Goal: Navigation & Orientation: Understand site structure

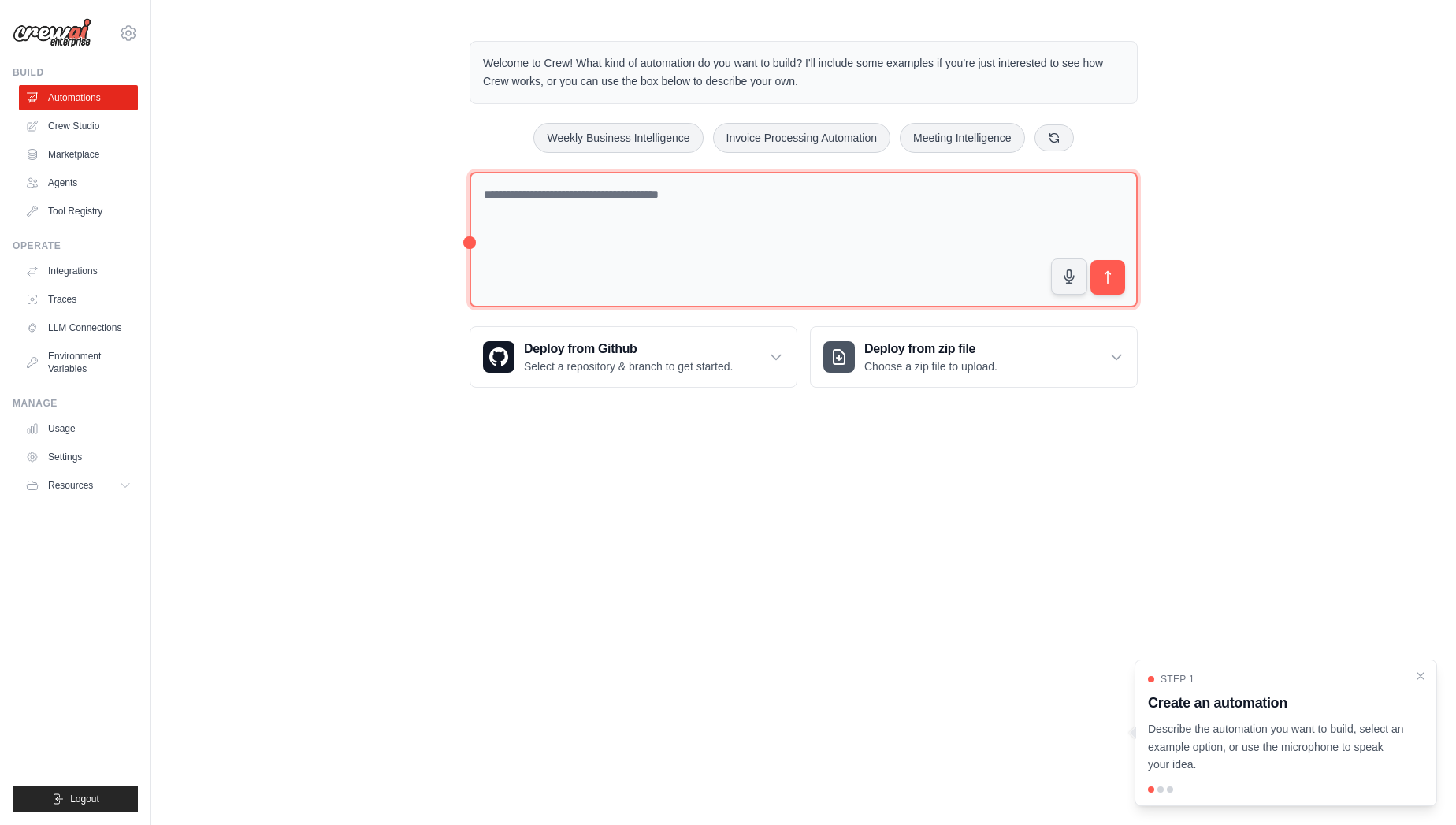
click at [637, 215] on textarea at bounding box center [804, 240] width 668 height 136
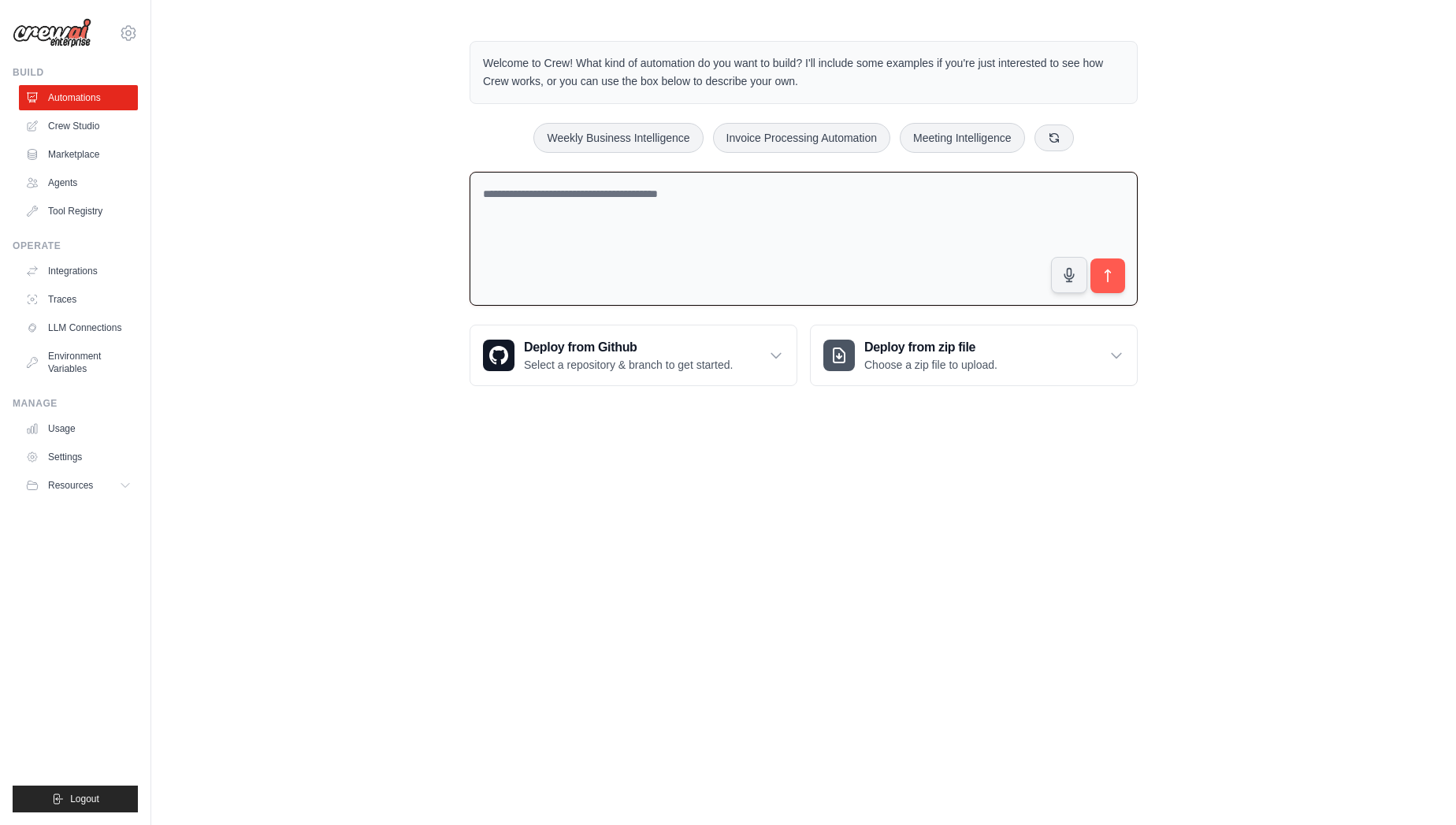
click at [637, 217] on textarea at bounding box center [804, 239] width 668 height 134
click at [48, 37] on img at bounding box center [52, 33] width 79 height 30
click at [82, 134] on link "Crew Studio" at bounding box center [80, 126] width 119 height 25
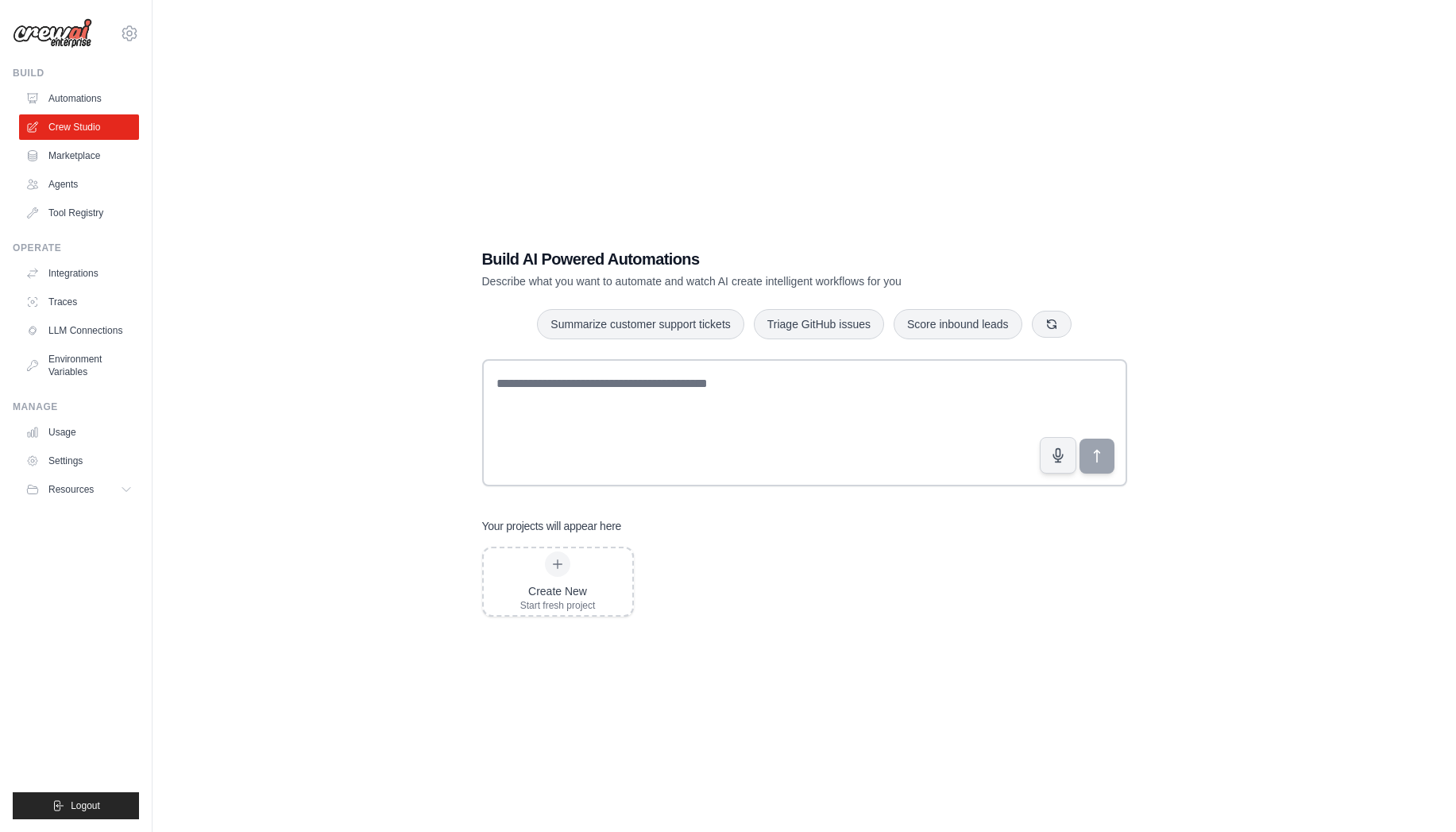
click at [75, 84] on div "Build Automations Crew Studio Marketplace Agents" at bounding box center [76, 146] width 126 height 159
click at [82, 103] on link "Automations" at bounding box center [81, 99] width 120 height 26
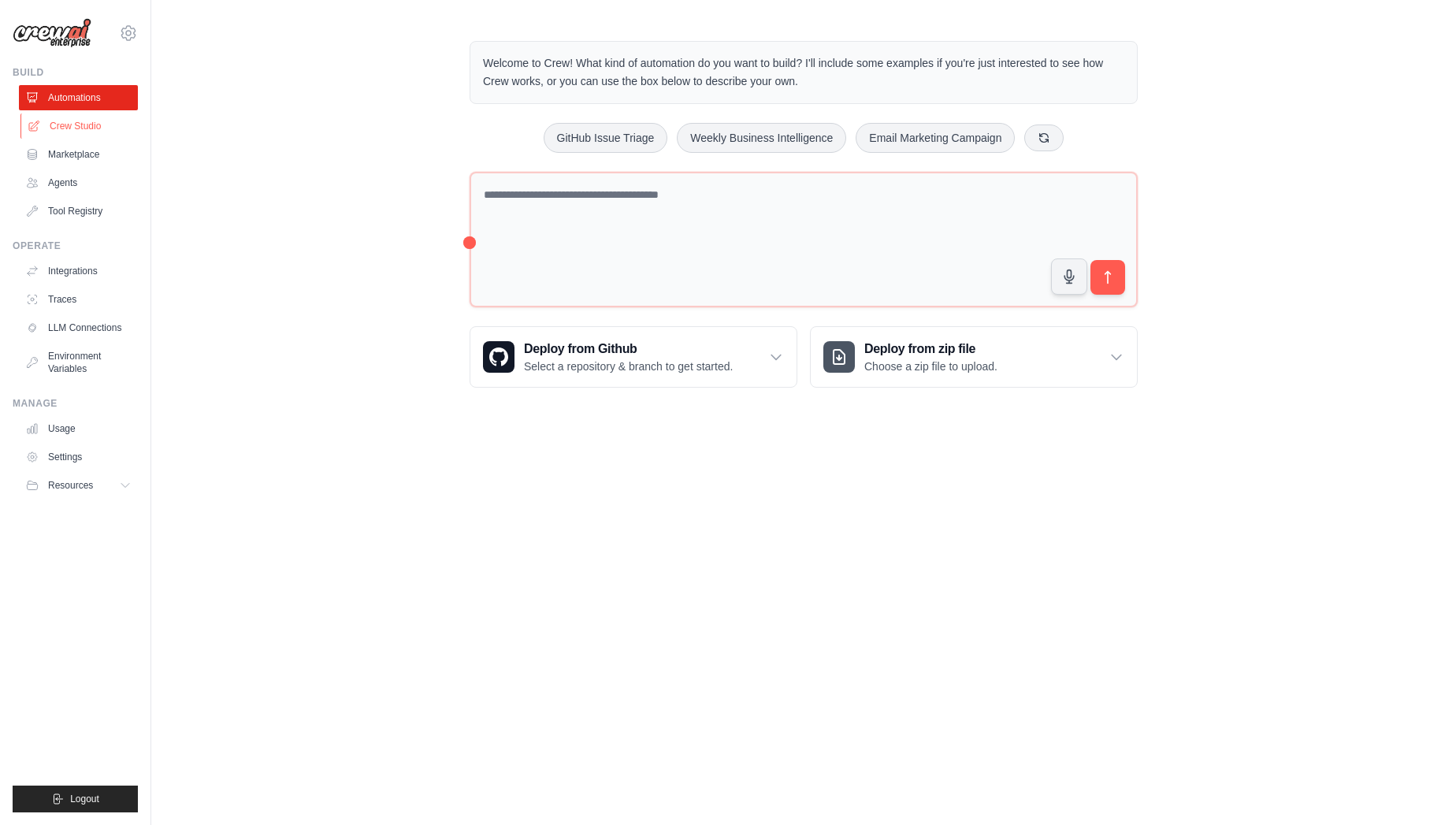
click at [90, 124] on link "Crew Studio" at bounding box center [80, 126] width 119 height 25
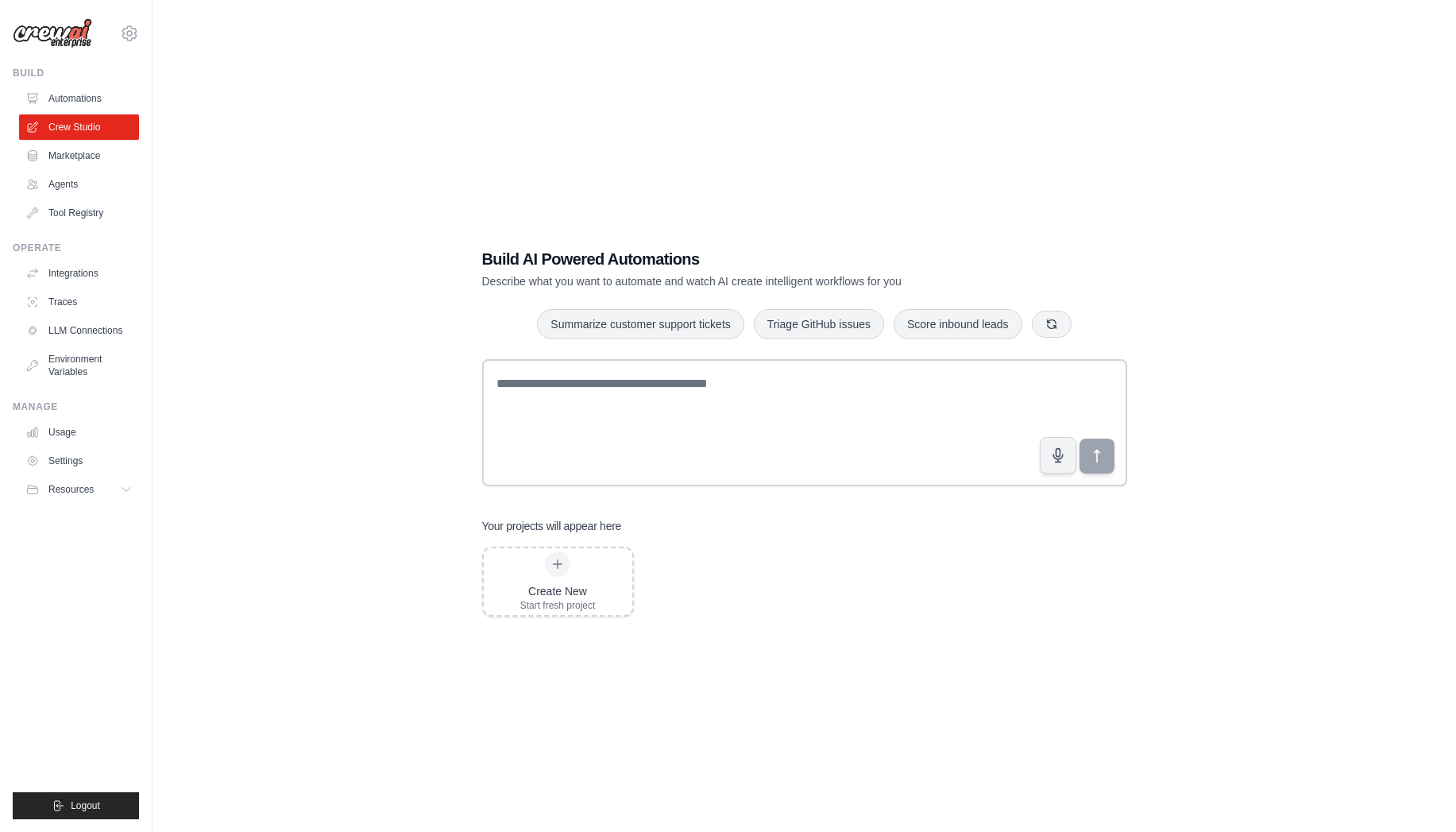
click at [102, 162] on link "Marketplace" at bounding box center [79, 156] width 120 height 26
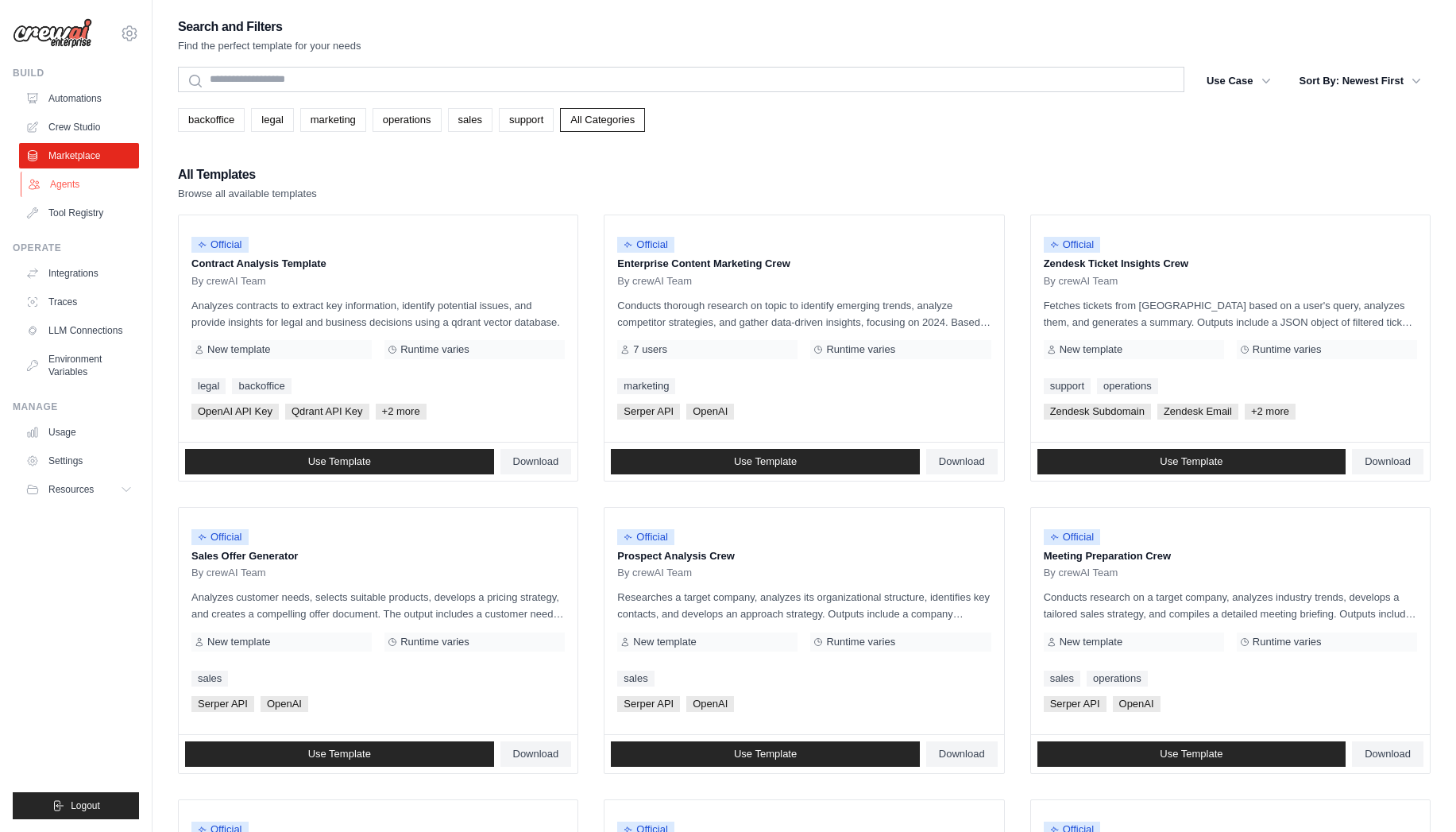
click at [100, 195] on link "Agents" at bounding box center [81, 184] width 120 height 26
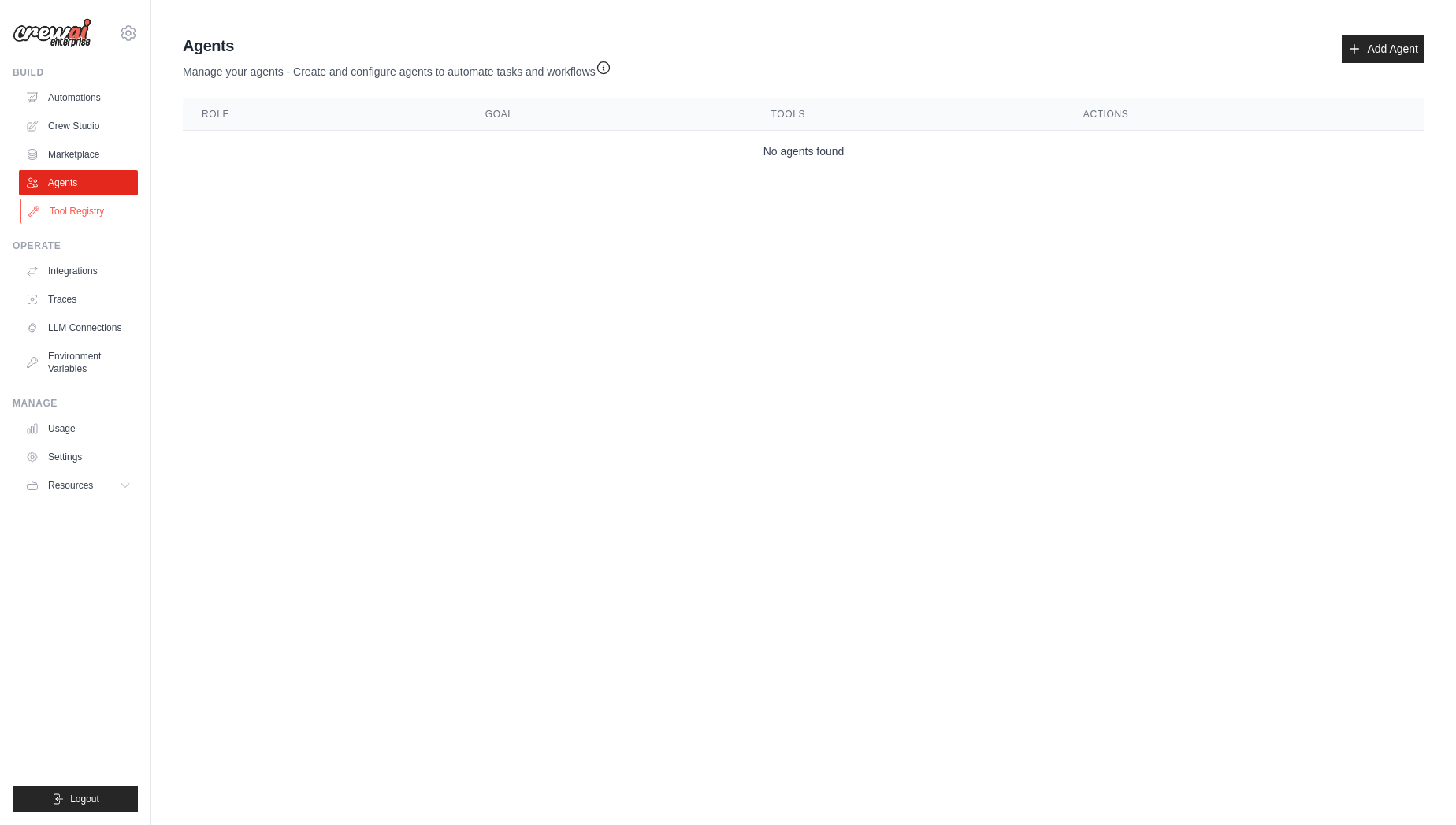
click at [107, 222] on link "Tool Registry" at bounding box center [80, 211] width 119 height 25
